Goal: Book appointment/travel/reservation

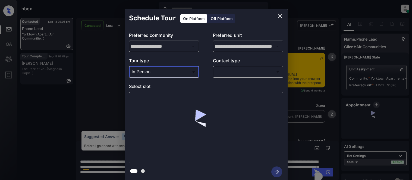
click at [219, 67] on div at bounding box center [206, 90] width 412 height 180
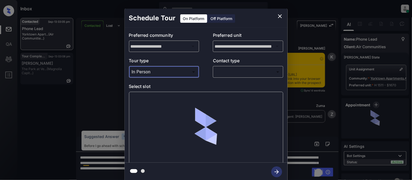
scroll to position [1340, 0]
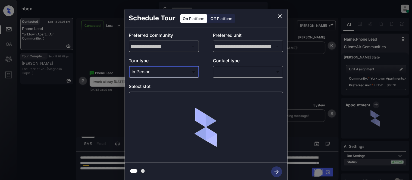
click at [212, 74] on div "Tour type In Person ******** ​ Contact type ​ ​" at bounding box center [206, 68] width 154 height 20
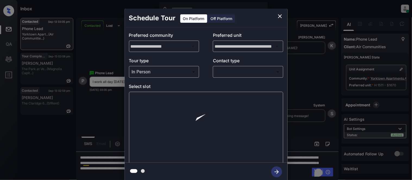
click at [226, 74] on body "Inbox [PERSON_NAME] Cataag Online Set yourself offline Set yourself on break Pr…" at bounding box center [206, 90] width 412 height 180
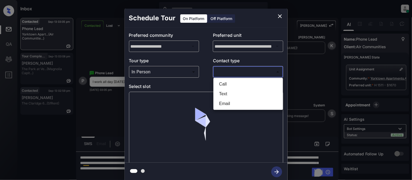
click at [225, 88] on li "Call" at bounding box center [248, 85] width 67 height 10
type input "****"
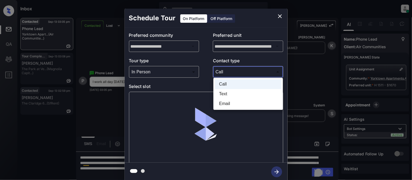
click at [224, 70] on body "Inbox Kristina Cataag Online Set yourself offline Set yourself on break Profile…" at bounding box center [206, 90] width 412 height 180
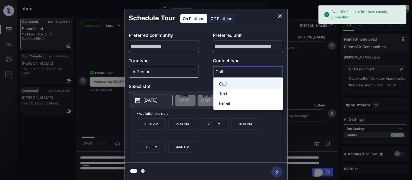
click at [159, 101] on div at bounding box center [206, 90] width 412 height 180
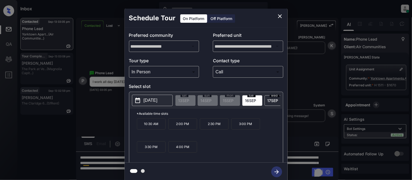
click at [157, 101] on p "2025-09-16" at bounding box center [151, 100] width 14 height 7
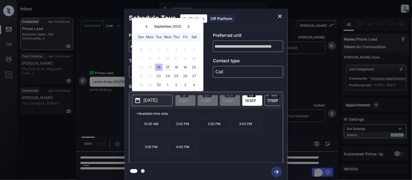
click at [168, 69] on div "17" at bounding box center [167, 67] width 7 height 7
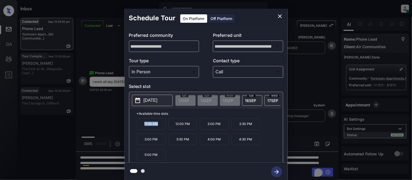
drag, startPoint x: 138, startPoint y: 129, endPoint x: 163, endPoint y: 129, distance: 25.5
click at [163, 129] on p "11:30 AM" at bounding box center [151, 124] width 29 height 11
copy p "11:30 AM"
click at [120, 115] on div "**********" at bounding box center [206, 95] width 412 height 190
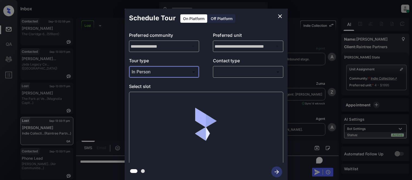
click at [232, 67] on div at bounding box center [206, 90] width 412 height 180
click at [227, 72] on body "Inbox Kristina Cataag Online Set yourself offline Set yourself on break Profile…" at bounding box center [206, 90] width 412 height 180
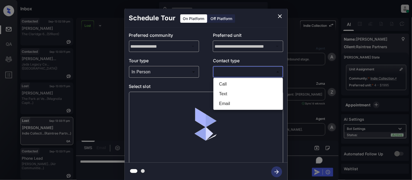
scroll to position [1612, 0]
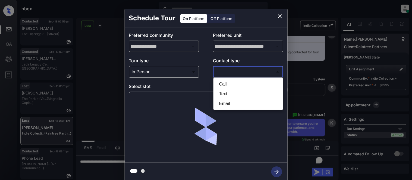
click at [220, 92] on li "Text" at bounding box center [248, 94] width 67 height 10
type input "****"
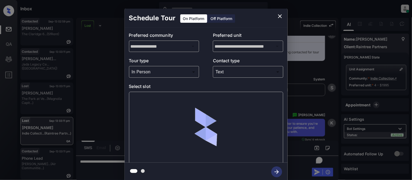
click at [168, 102] on div at bounding box center [206, 128] width 154 height 72
click at [155, 97] on div at bounding box center [206, 128] width 154 height 72
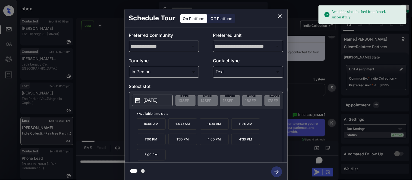
click at [155, 97] on button "2025-09-23" at bounding box center [152, 100] width 41 height 11
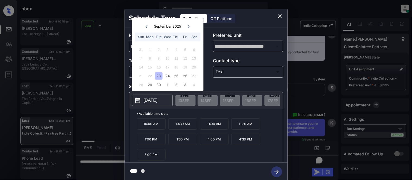
click at [280, 18] on icon "close" at bounding box center [280, 16] width 7 height 7
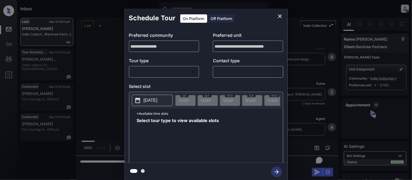
scroll to position [737, 0]
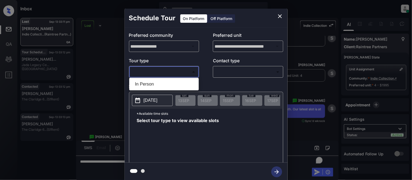
click at [164, 71] on body "Inbox Kristina Cataag Online Set yourself offline Set yourself on break Profile…" at bounding box center [206, 90] width 412 height 180
click at [162, 82] on li "In Person" at bounding box center [164, 85] width 67 height 10
type input "********"
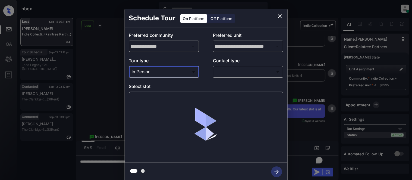
click at [237, 74] on body "Inbox Kristina Cataag Online Set yourself offline Set yourself on break Profile…" at bounding box center [206, 90] width 412 height 180
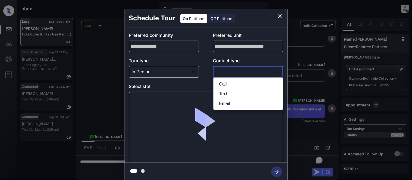
click at [224, 96] on li "Text" at bounding box center [248, 94] width 67 height 10
type input "****"
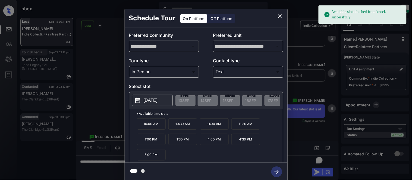
click at [147, 99] on p "2025-09-23" at bounding box center [151, 100] width 14 height 7
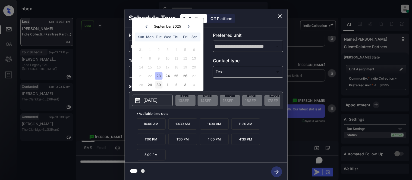
click at [158, 85] on div "30" at bounding box center [158, 84] width 7 height 7
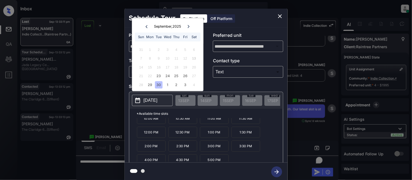
scroll to position [9, 0]
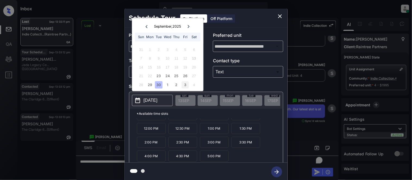
click at [187, 85] on div "3" at bounding box center [185, 84] width 7 height 7
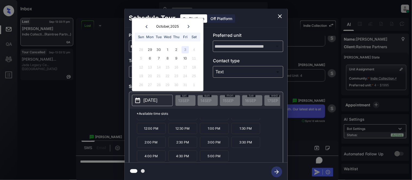
click at [278, 15] on icon "close" at bounding box center [280, 16] width 4 height 4
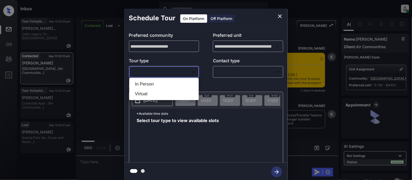
click at [153, 83] on li "In Person" at bounding box center [164, 85] width 67 height 10
type input "********"
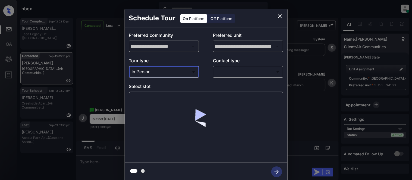
scroll to position [2, 0]
click at [226, 72] on body "Inbox Kristina Cataag Online Set yourself offline Set yourself on break Profile…" at bounding box center [206, 90] width 412 height 180
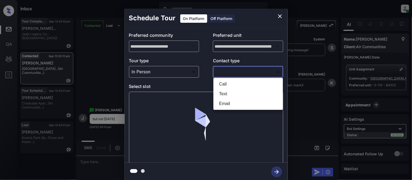
click at [225, 92] on li "Text" at bounding box center [248, 94] width 67 height 10
type input "****"
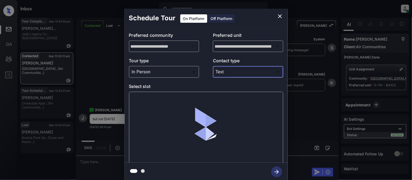
click at [154, 98] on div at bounding box center [206, 128] width 154 height 72
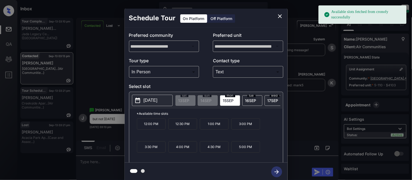
click at [154, 98] on p "[DATE]" at bounding box center [151, 100] width 14 height 7
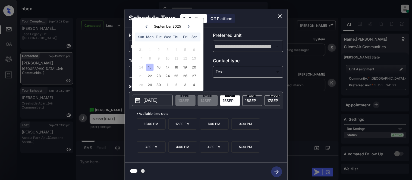
click at [278, 18] on icon "close" at bounding box center [280, 16] width 7 height 7
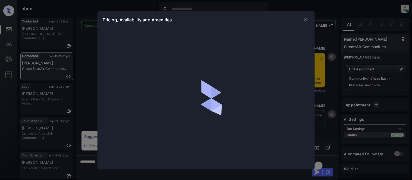
scroll to position [516, 0]
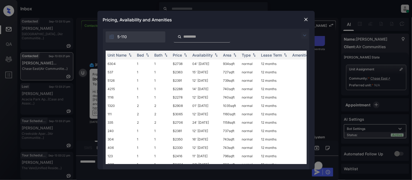
click at [303, 37] on img at bounding box center [304, 35] width 7 height 7
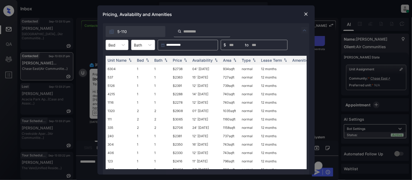
click at [112, 49] on div "Bed" at bounding box center [112, 45] width 12 height 8
click at [115, 61] on div "0" at bounding box center [117, 58] width 23 height 10
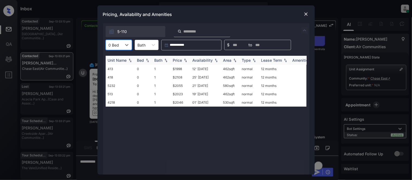
click at [176, 61] on div "Price" at bounding box center [177, 60] width 9 height 5
click at [177, 74] on td "$2023" at bounding box center [181, 77] width 20 height 8
click at [177, 71] on td "$1998" at bounding box center [181, 69] width 20 height 8
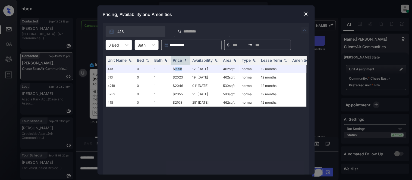
click at [307, 14] on img at bounding box center [305, 13] width 5 height 5
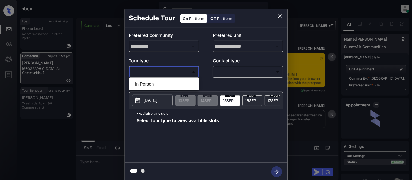
scroll to position [232, 0]
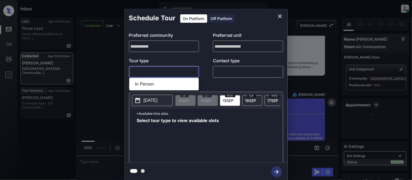
click at [155, 81] on li "In Person" at bounding box center [164, 85] width 67 height 10
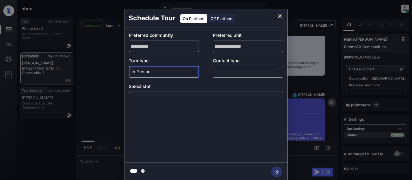
type input "********"
click at [274, 65] on p "Contact type" at bounding box center [248, 62] width 70 height 9
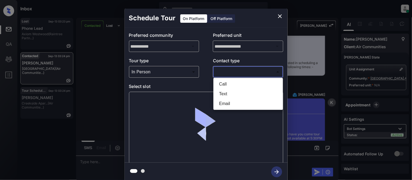
click at [243, 70] on body "Inbox [PERSON_NAME] Cataag Online Set yourself offline Set yourself on break Pr…" at bounding box center [206, 90] width 412 height 180
click at [230, 94] on li "Text" at bounding box center [248, 94] width 67 height 10
type input "****"
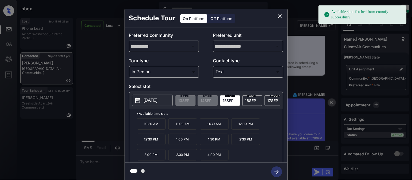
click at [148, 100] on p "[DATE]" at bounding box center [151, 100] width 14 height 7
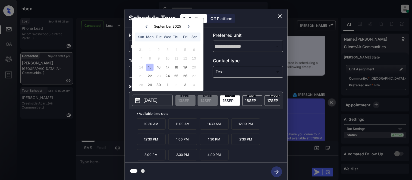
click at [282, 14] on icon "close" at bounding box center [280, 16] width 7 height 7
